Goal: Information Seeking & Learning: Compare options

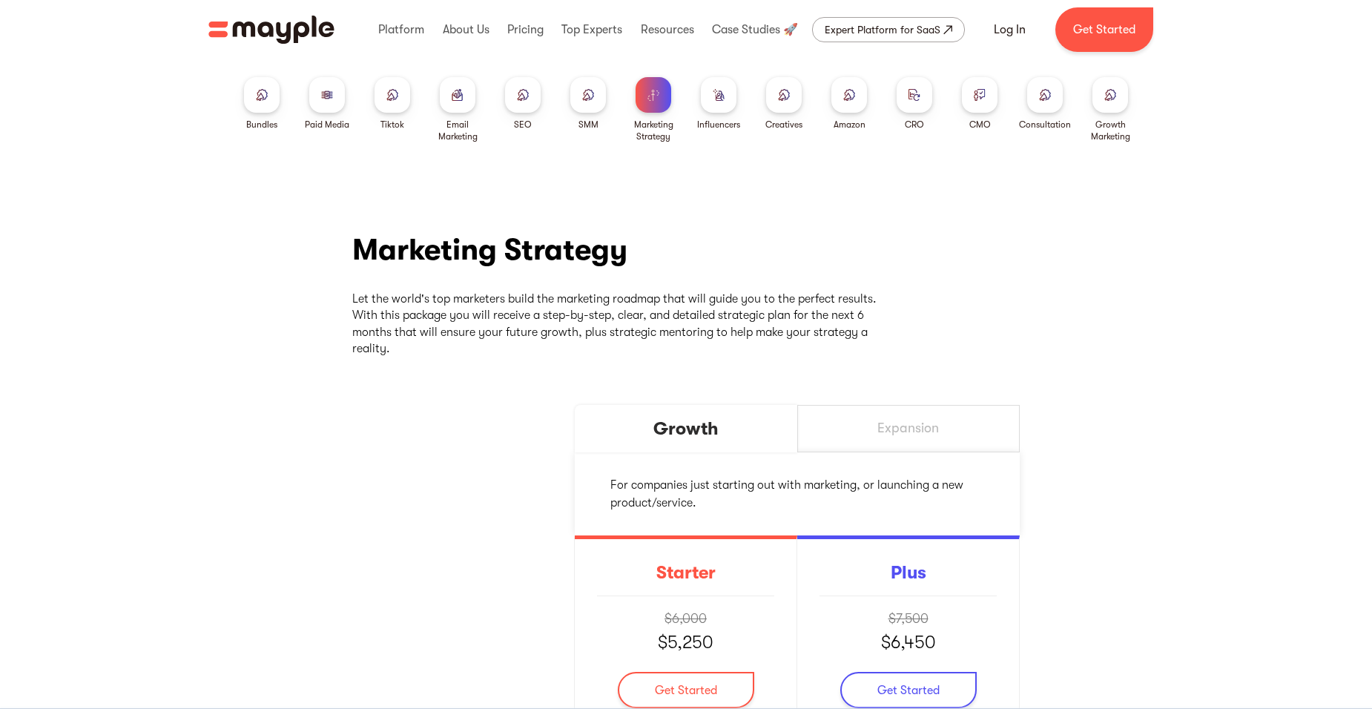
click at [595, 91] on div at bounding box center [588, 95] width 36 height 36
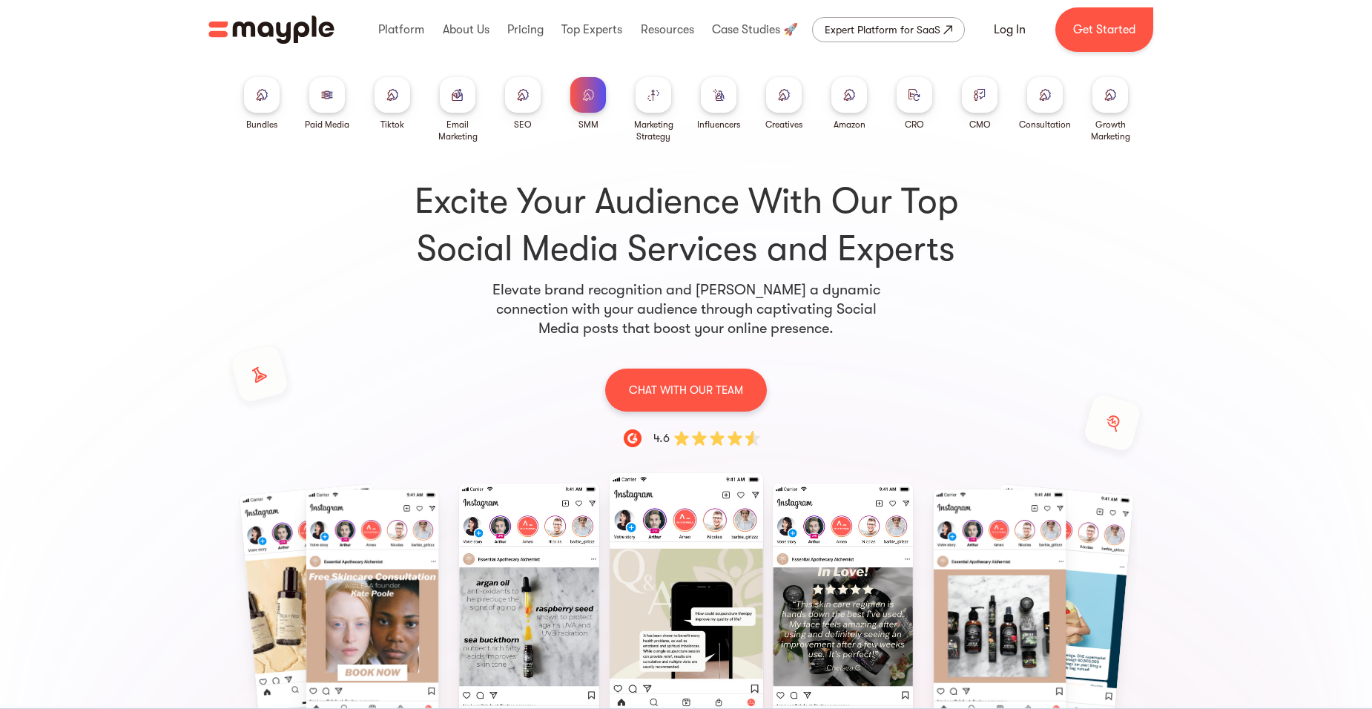
click at [331, 96] on img at bounding box center [327, 94] width 12 height 11
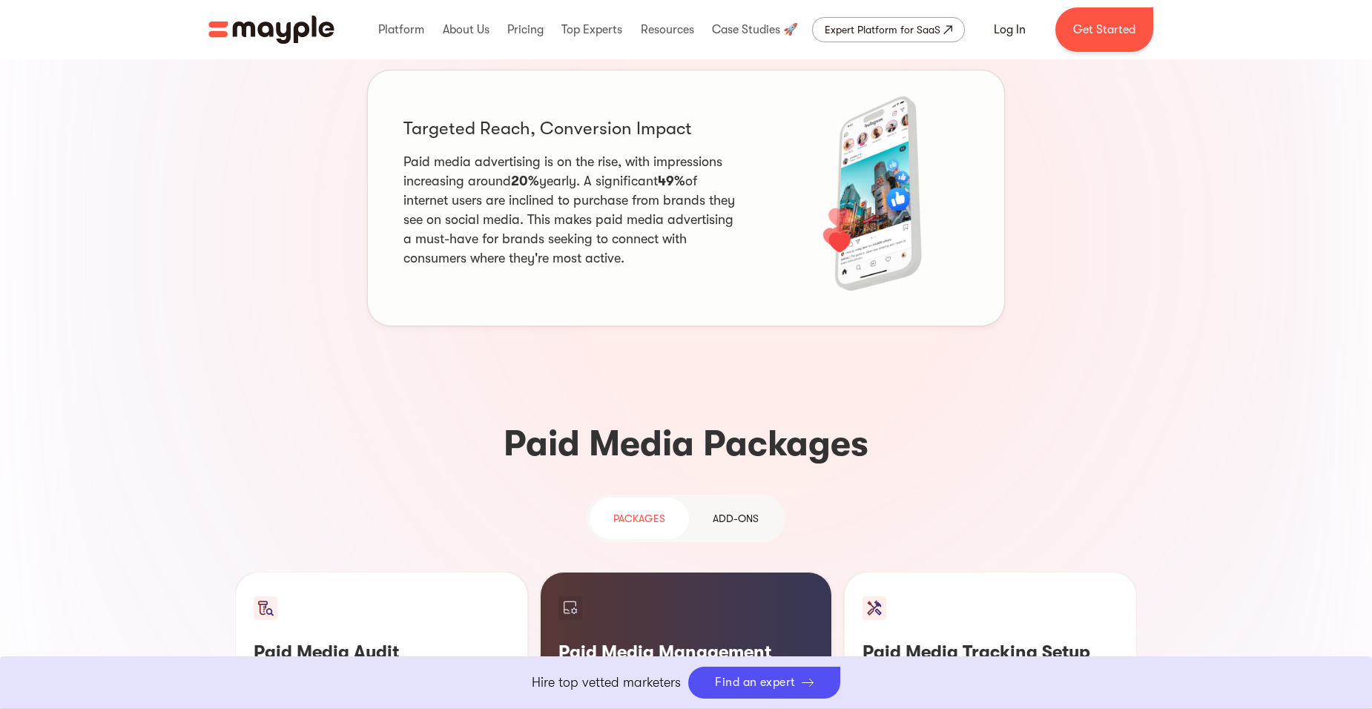
scroll to position [1260, 0]
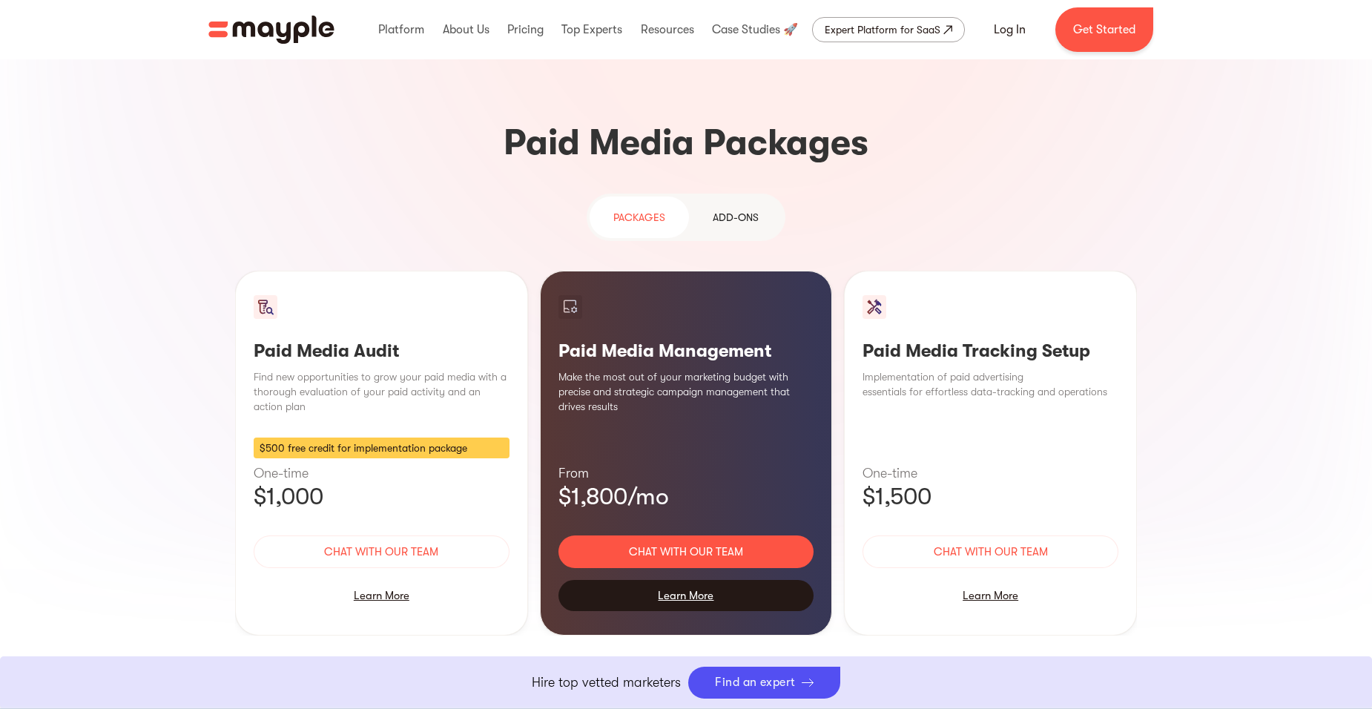
click at [696, 580] on div "Learn More" at bounding box center [686, 595] width 256 height 31
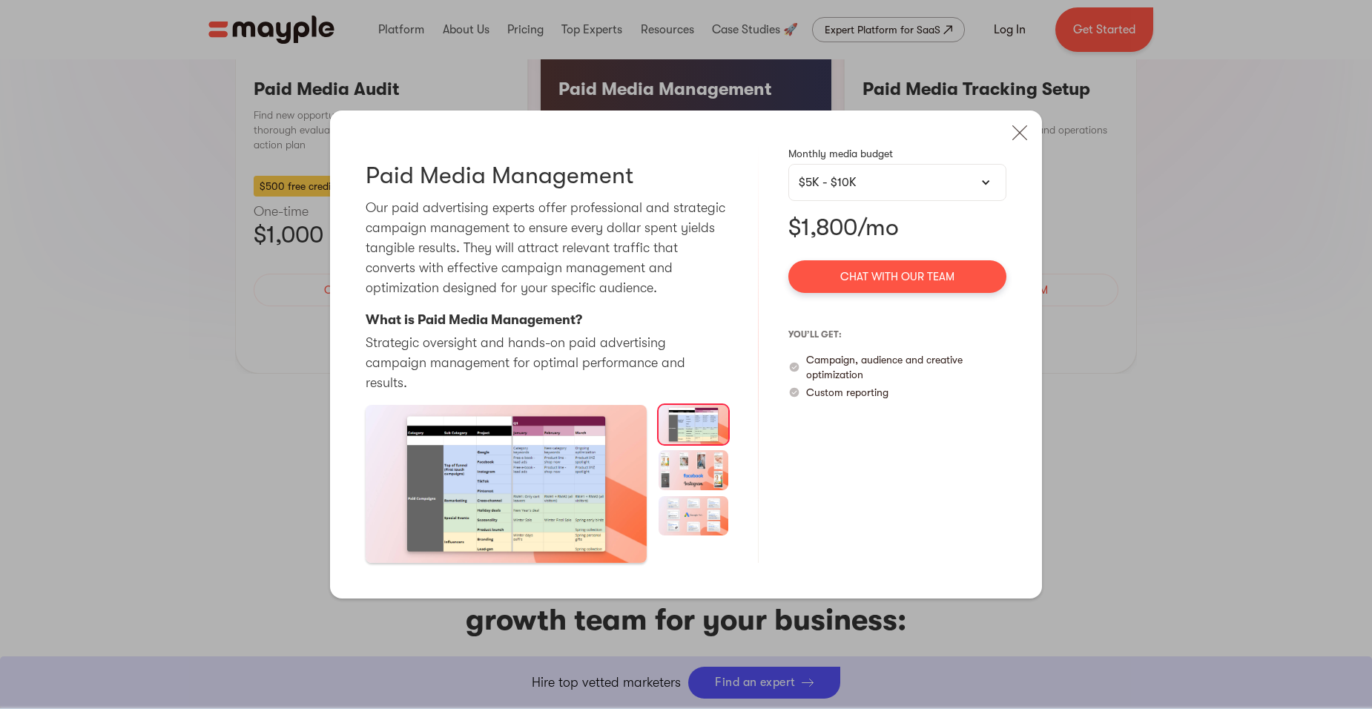
scroll to position [1483, 0]
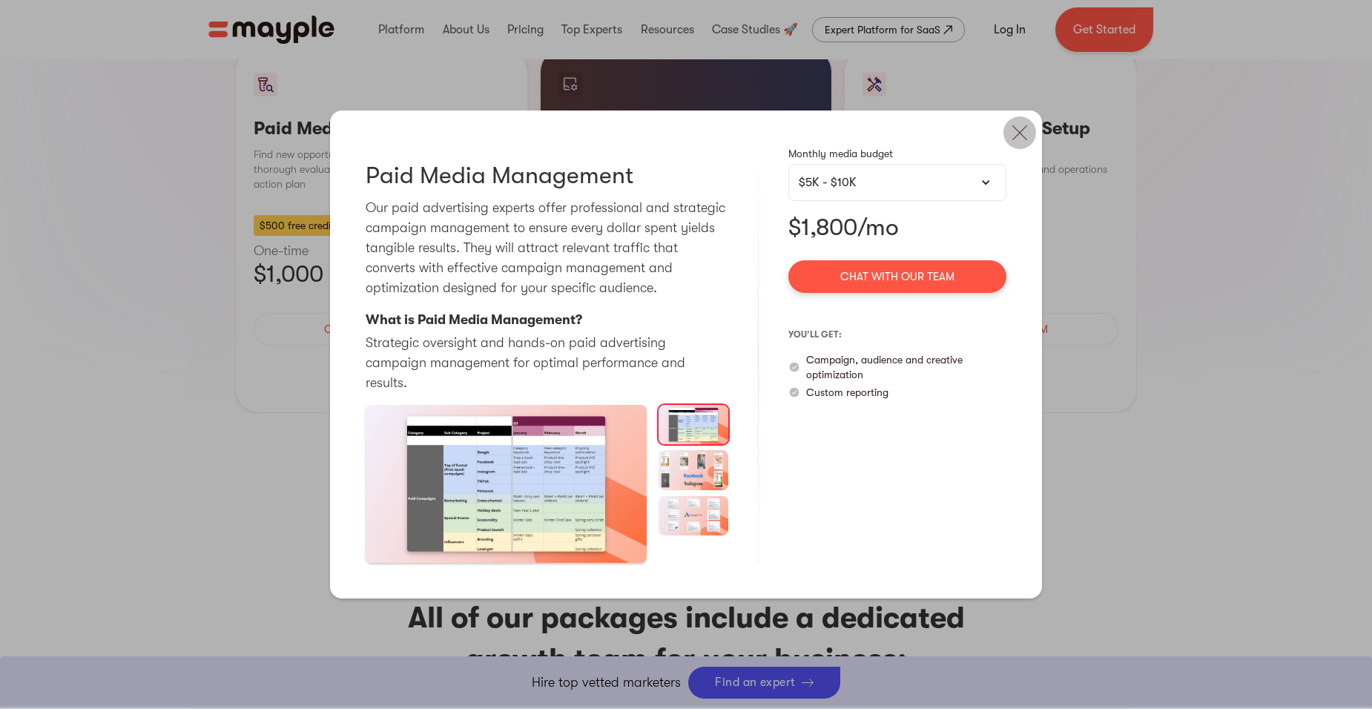
click at [1018, 143] on img at bounding box center [1019, 132] width 33 height 33
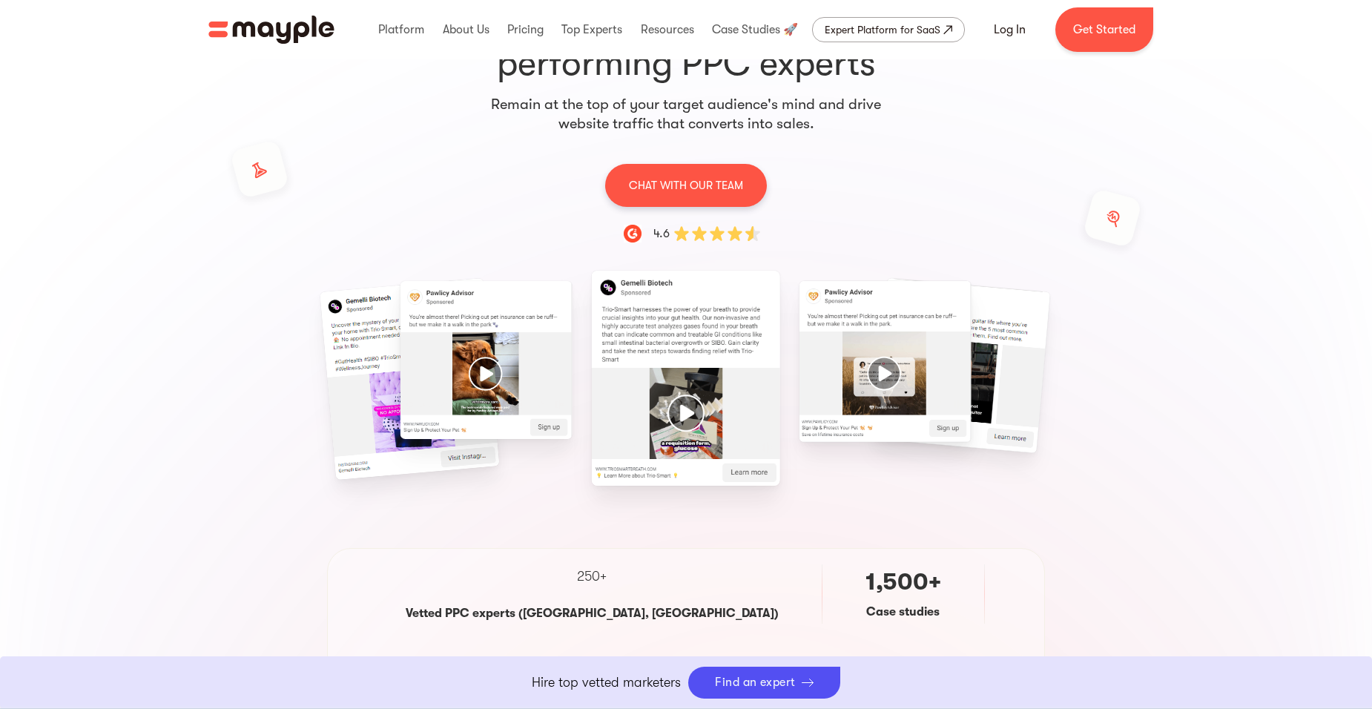
scroll to position [0, 0]
